Goal: Task Accomplishment & Management: Complete application form

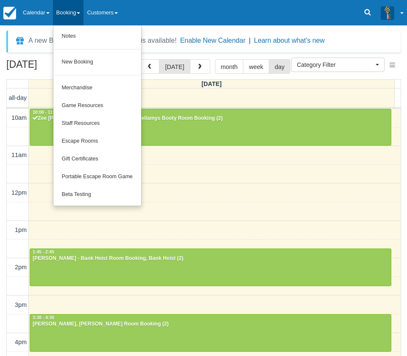
select select
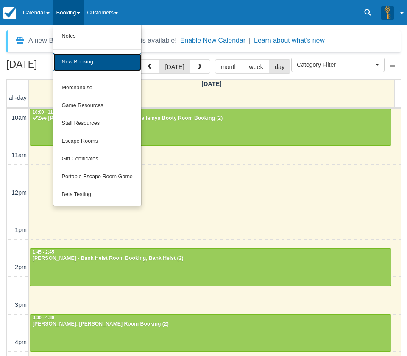
click at [78, 64] on link "New Booking" at bounding box center [97, 62] width 88 height 18
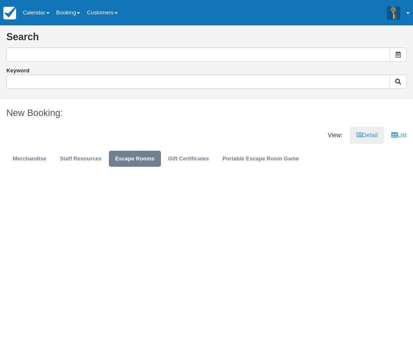
type input "20/08/2025"
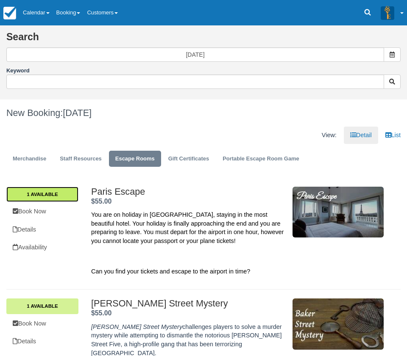
click at [45, 196] on link "1 Available" at bounding box center [42, 194] width 72 height 15
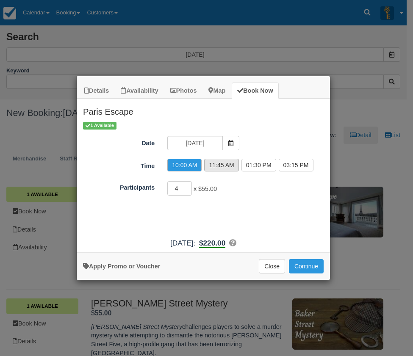
click at [228, 166] on label "11:45 AM" at bounding box center [221, 165] width 34 height 13
radio input "true"
click at [188, 189] on input "3" at bounding box center [179, 188] width 25 height 14
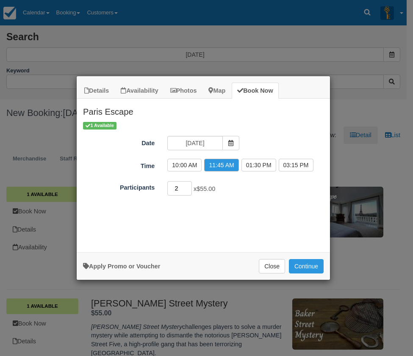
type input "2"
click at [188, 189] on input "2" at bounding box center [179, 188] width 25 height 14
click at [304, 268] on button "Continue" at bounding box center [306, 266] width 35 height 14
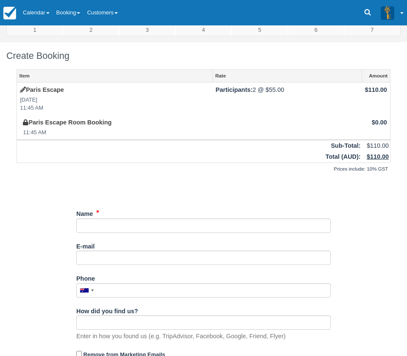
scroll to position [158, 0]
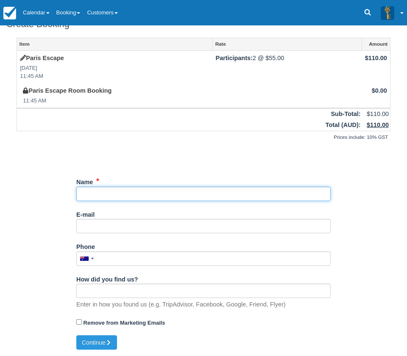
click at [125, 188] on input "Name" at bounding box center [203, 194] width 254 height 14
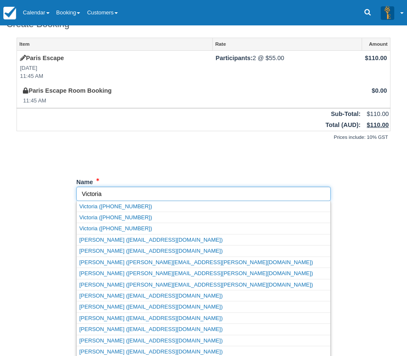
type input "Victoria"
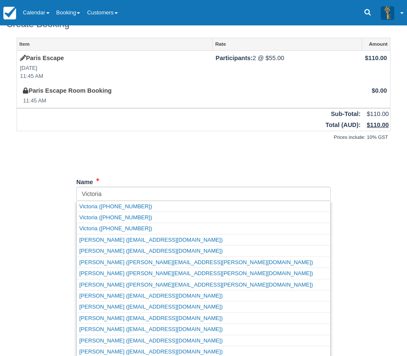
click at [143, 169] on div "Item Rate Amount Paris Escape Wed Aug 20, 2025 11:45 AM Participants: 2 @ $55.0…" at bounding box center [203, 187] width 394 height 298
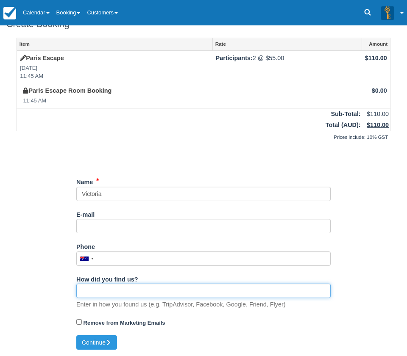
click at [120, 292] on input "How did you find us?" at bounding box center [203, 291] width 254 height 14
type input "Walked In"
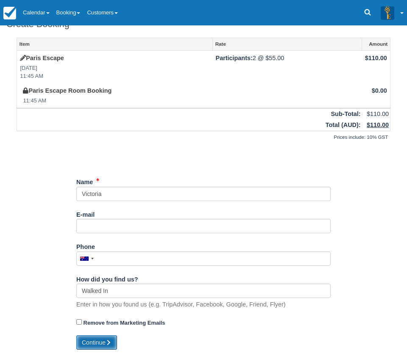
click at [99, 348] on button "Continue" at bounding box center [96, 343] width 41 height 14
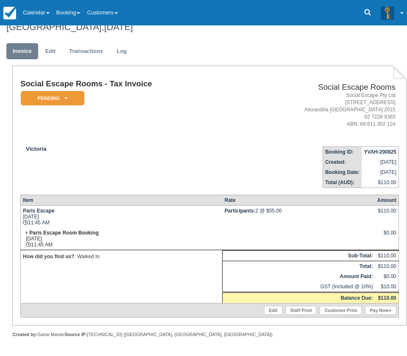
scroll to position [238, 0]
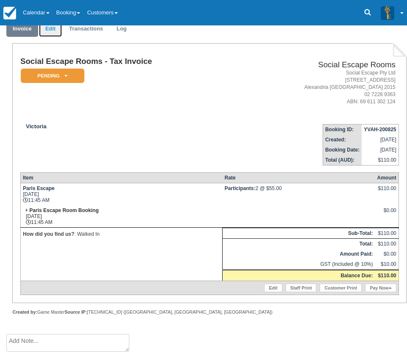
click at [58, 30] on link "Edit" at bounding box center [50, 29] width 23 height 17
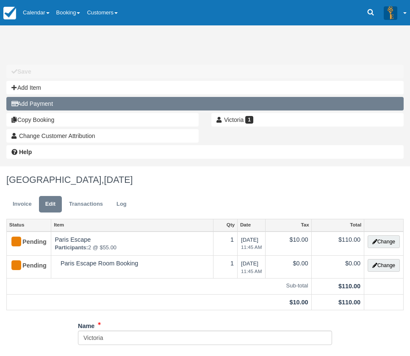
click at [49, 101] on button "Add Payment" at bounding box center [205, 104] width 398 height 14
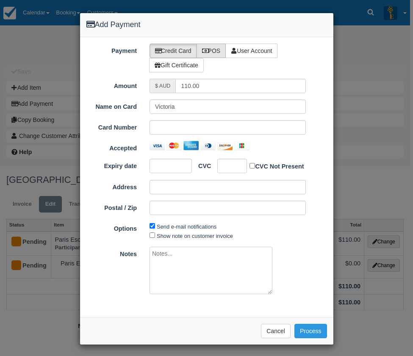
click at [215, 51] on label "POS" at bounding box center [212, 51] width 30 height 14
radio input "true"
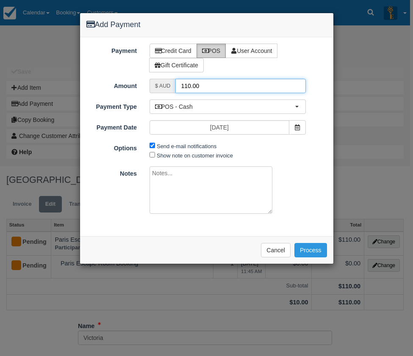
click at [207, 87] on input "110.00" at bounding box center [240, 86] width 130 height 14
click at [191, 87] on input "110.00" at bounding box center [240, 86] width 130 height 14
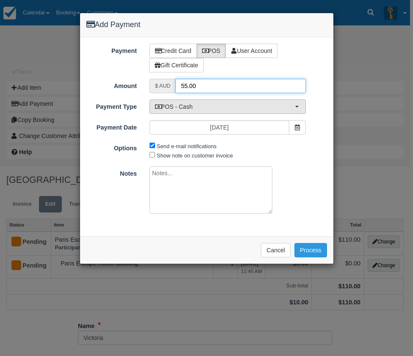
type input "55.00"
click at [187, 109] on span "POS - Cash" at bounding box center [225, 107] width 140 height 8
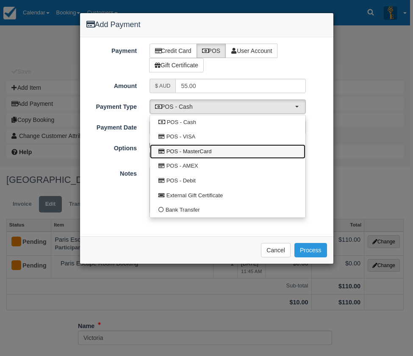
click at [208, 152] on span "POS - MasterCard" at bounding box center [189, 152] width 45 height 8
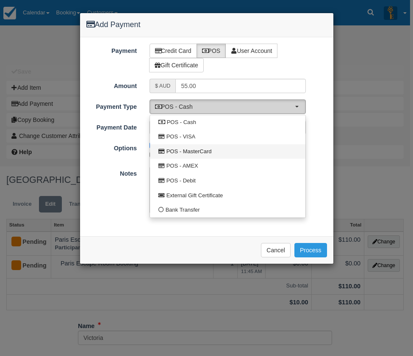
select select "MC"
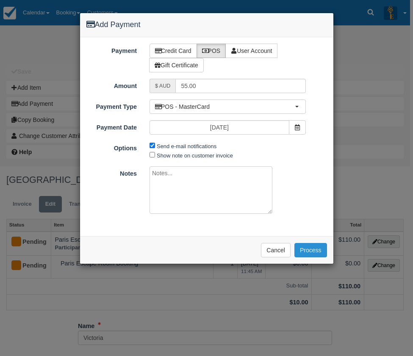
click at [316, 251] on button "Process" at bounding box center [311, 250] width 33 height 14
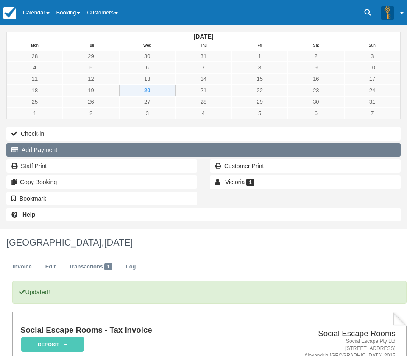
click at [39, 149] on button "Add Payment" at bounding box center [203, 150] width 394 height 14
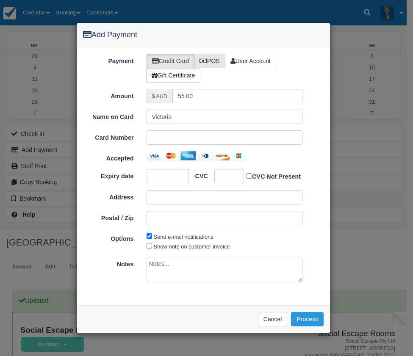
click at [216, 65] on label "POS" at bounding box center [209, 61] width 31 height 14
radio input "true"
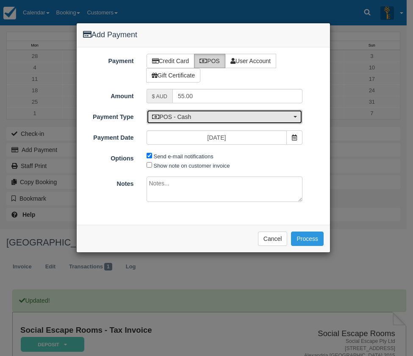
click at [188, 118] on span "POS - Cash" at bounding box center [222, 117] width 140 height 8
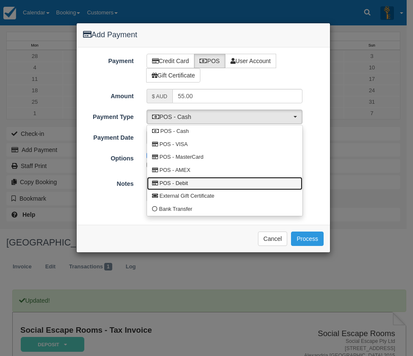
click at [189, 179] on link "POS - Debit" at bounding box center [225, 183] width 156 height 13
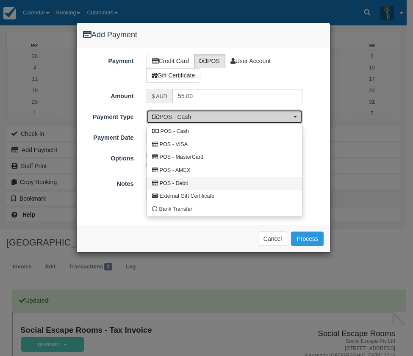
select select "DEBIT"
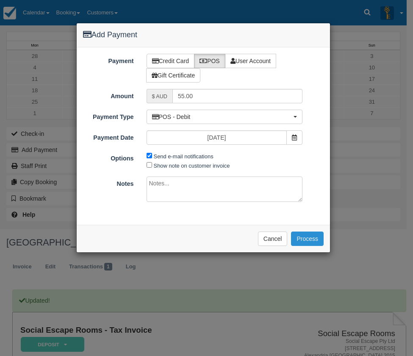
click at [310, 239] on button "Process" at bounding box center [307, 239] width 33 height 14
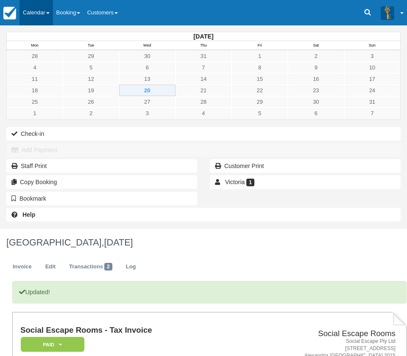
click at [28, 8] on link "Calendar" at bounding box center [35, 12] width 33 height 25
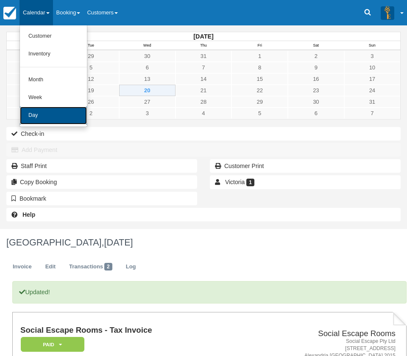
click at [39, 114] on link "Day" at bounding box center [53, 116] width 67 height 18
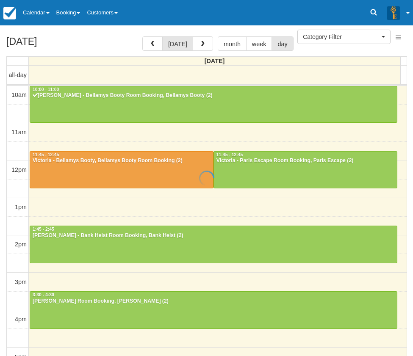
select select
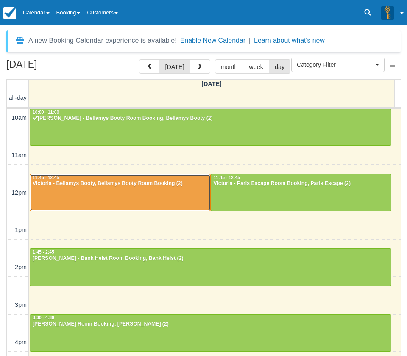
click at [162, 194] on div at bounding box center [120, 193] width 180 height 36
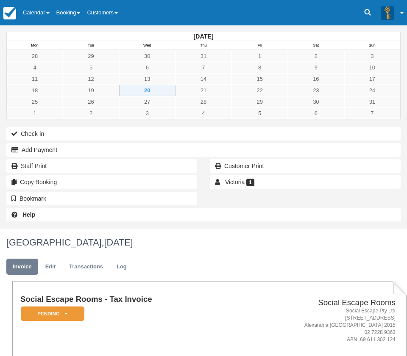
scroll to position [212, 0]
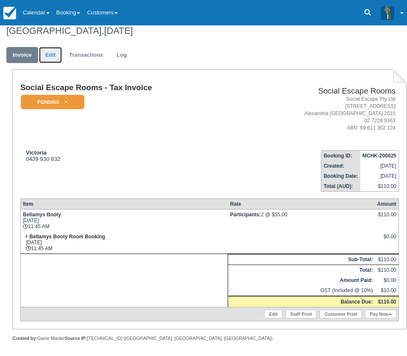
click at [56, 56] on link "Edit" at bounding box center [50, 55] width 23 height 17
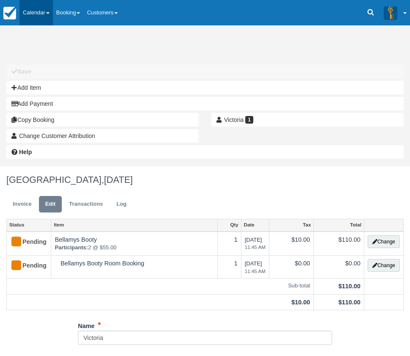
click at [37, 10] on link "Calendar" at bounding box center [35, 12] width 33 height 25
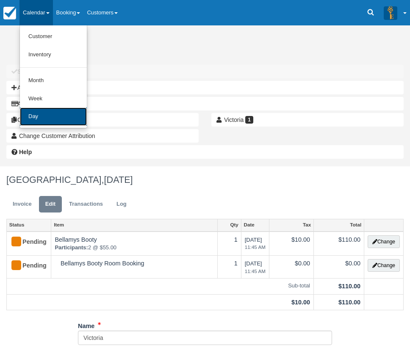
click at [42, 114] on link "Day" at bounding box center [53, 117] width 67 height 18
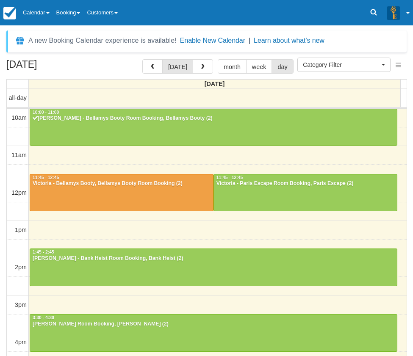
select select
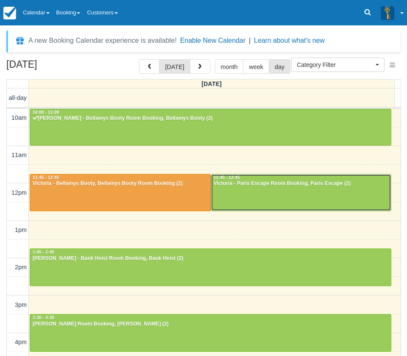
click at [258, 190] on div at bounding box center [301, 193] width 180 height 36
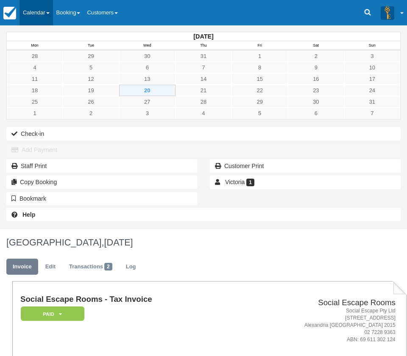
click at [41, 12] on link "Calendar" at bounding box center [35, 12] width 33 height 25
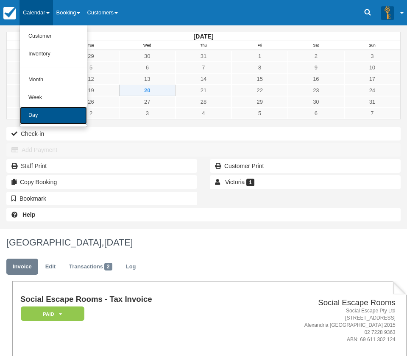
click at [42, 114] on link "Day" at bounding box center [53, 116] width 67 height 18
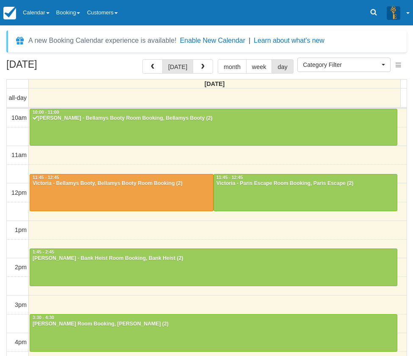
select select
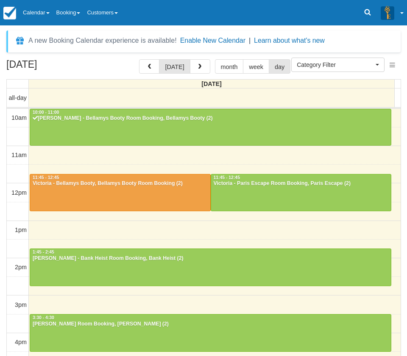
scroll to position [75, 0]
